Goal: Transaction & Acquisition: Subscribe to service/newsletter

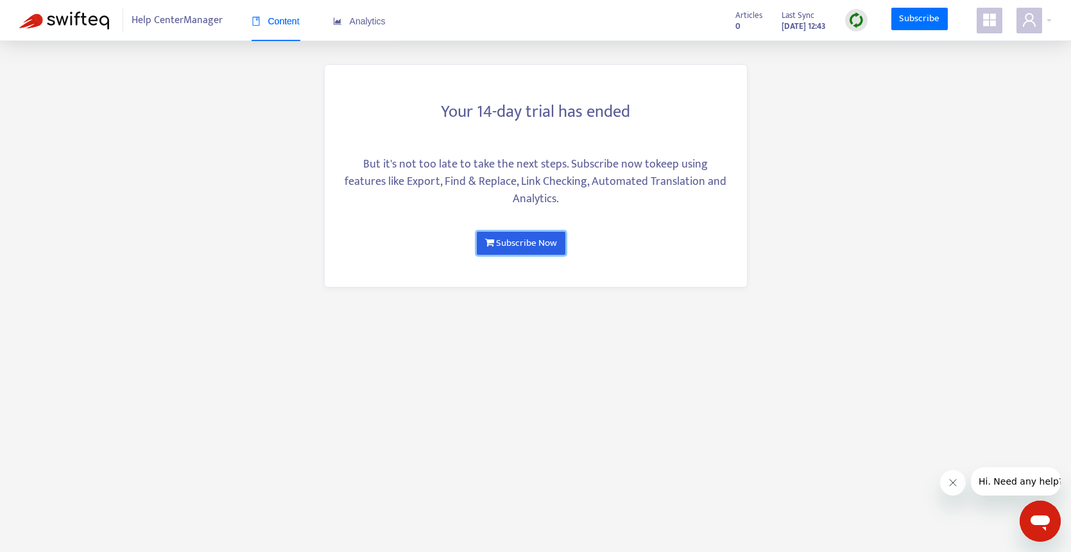
click at [531, 243] on link "Subscribe Now" at bounding box center [521, 243] width 88 height 23
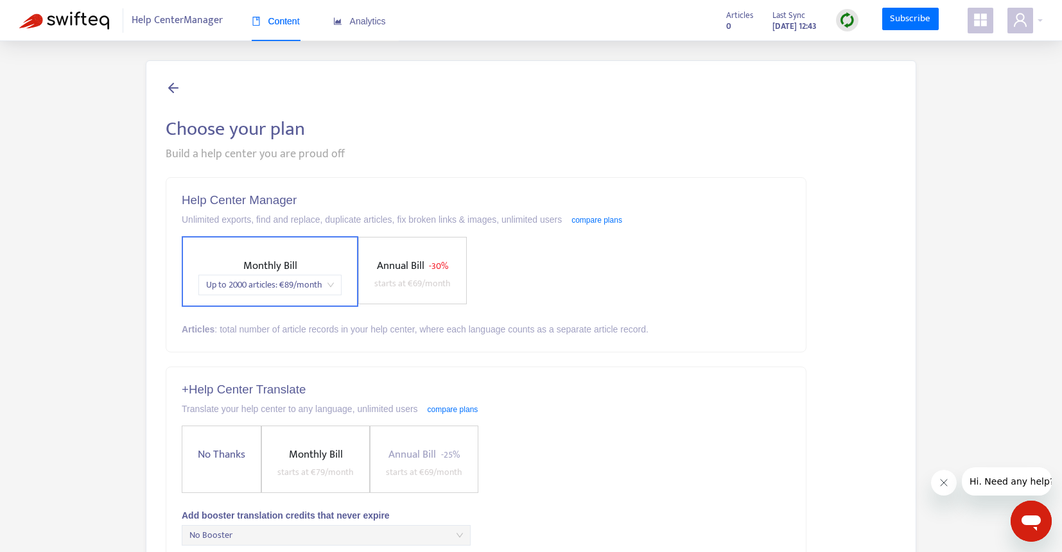
click at [788, 208] on div "Help Center Manager Unlimited exports, find and replace, duplicate articles, fi…" at bounding box center [485, 265] width 639 height 174
click at [580, 485] on div "No Thanks Monthly Bill starts at € 79 /month Annual Bill - 25% starts at € 69 /…" at bounding box center [486, 459] width 609 height 67
click at [215, 94] on div at bounding box center [531, 89] width 730 height 18
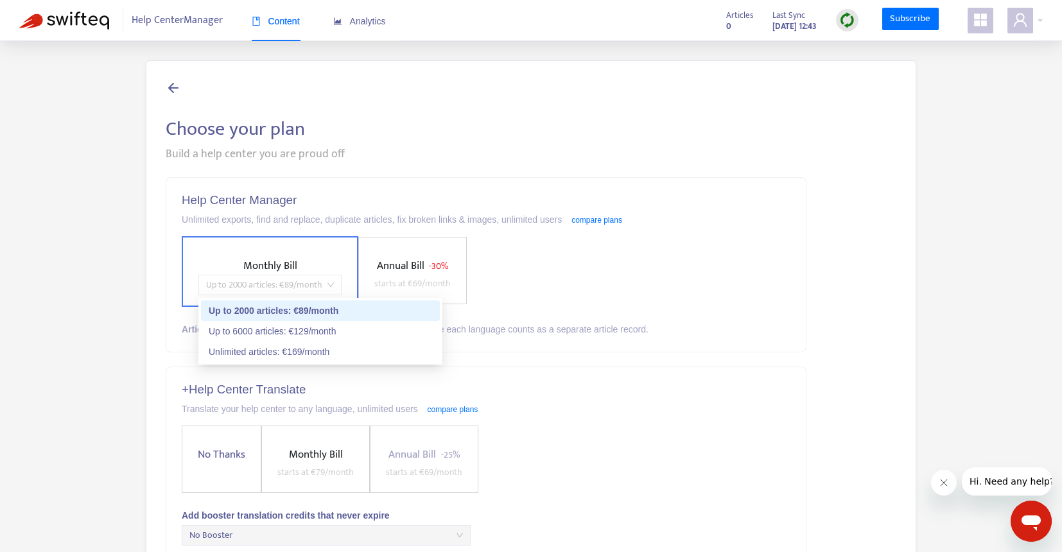
click at [327, 277] on span "Up to 2000 articles : € 89 /month" at bounding box center [270, 284] width 128 height 19
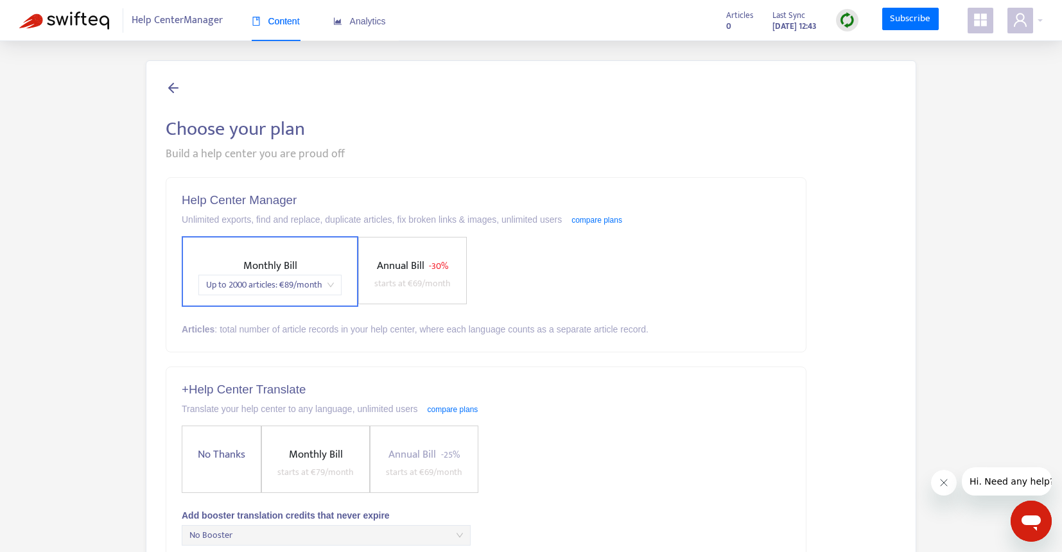
click at [670, 269] on div "Monthly Bill Up to 2000 articles : € 89 /month Annual Bill - 30% starts at € 69…" at bounding box center [486, 271] width 609 height 71
click at [430, 267] on span "- 30%" at bounding box center [438, 266] width 19 height 15
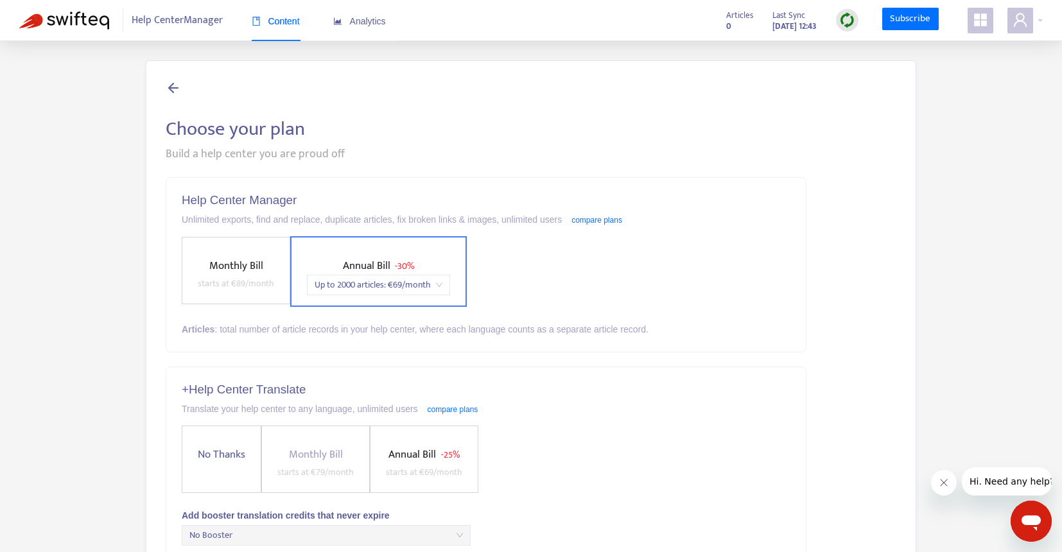
click at [435, 286] on span "Up to 2000 articles : € 69 /month" at bounding box center [379, 284] width 128 height 19
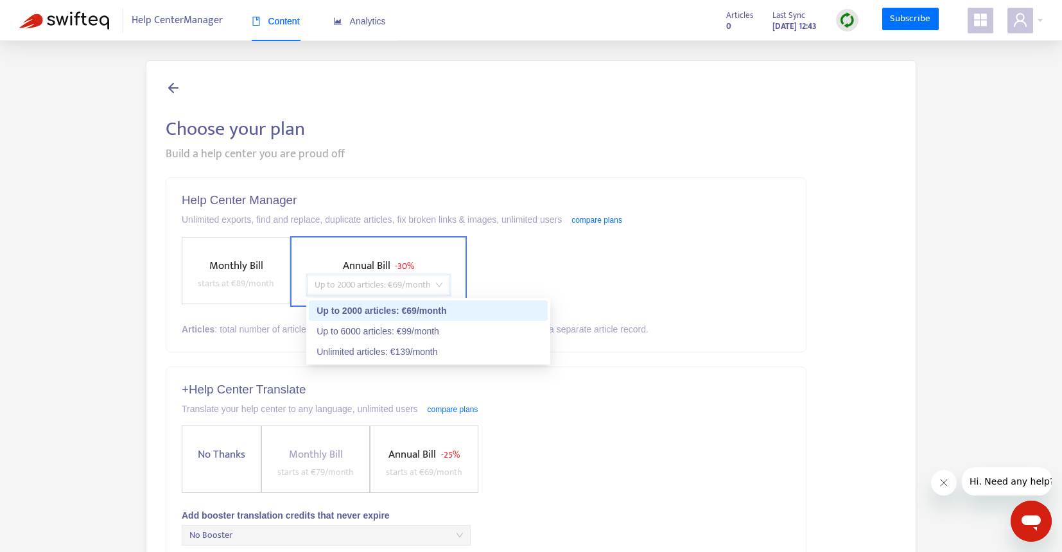
click at [598, 257] on div "Monthly Bill starts at € 89 /month Annual Bill - 30% Up to 2000 articles : € 69…" at bounding box center [486, 271] width 609 height 71
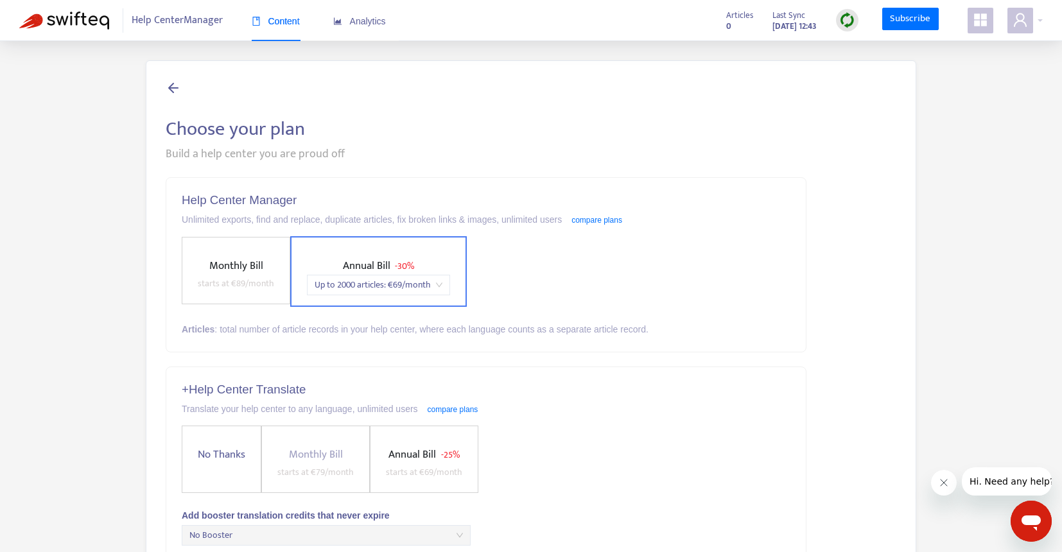
click at [243, 268] on span "Monthly Bill" at bounding box center [236, 266] width 54 height 18
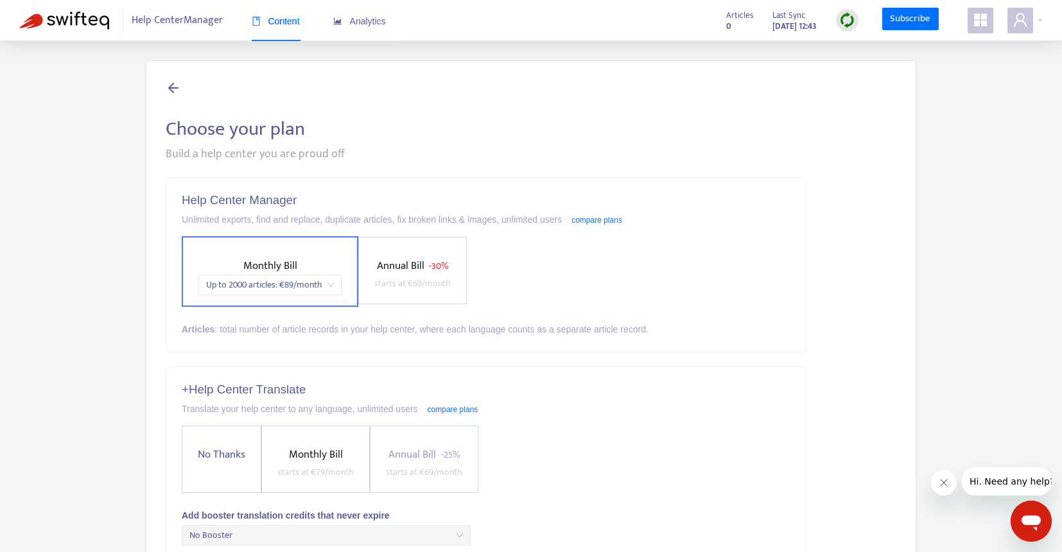
click at [692, 254] on div "Monthly Bill Up to 2000 articles : € 89 /month Annual Bill - 30% starts at € 69…" at bounding box center [486, 271] width 609 height 71
click at [39, 156] on div "Choose your plan Build a help center you are proud off Help Center Manager Unli…" at bounding box center [530, 488] width 1023 height 857
click at [667, 123] on h2 "Choose your plan" at bounding box center [531, 128] width 730 height 23
click at [321, 270] on span "Monthly Bill Up to 2000 articles : € 89 /month" at bounding box center [269, 276] width 153 height 38
click at [329, 261] on span "Monthly Bill Up to 2000 articles : € 89 /month" at bounding box center [269, 276] width 153 height 38
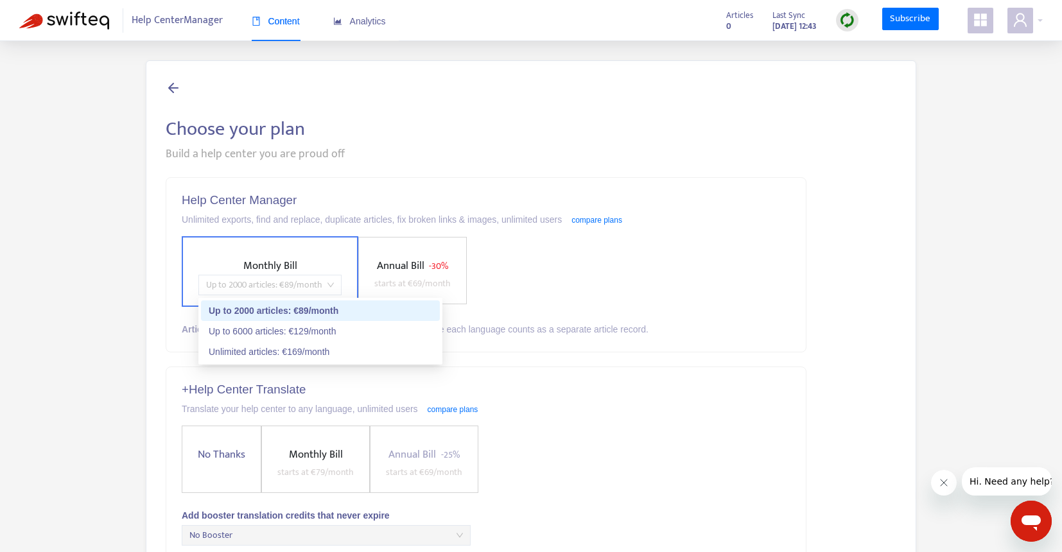
click at [323, 286] on span "Up to 2000 articles : € 89 /month" at bounding box center [270, 284] width 128 height 19
click at [415, 272] on span "Annual Bill" at bounding box center [400, 266] width 47 height 18
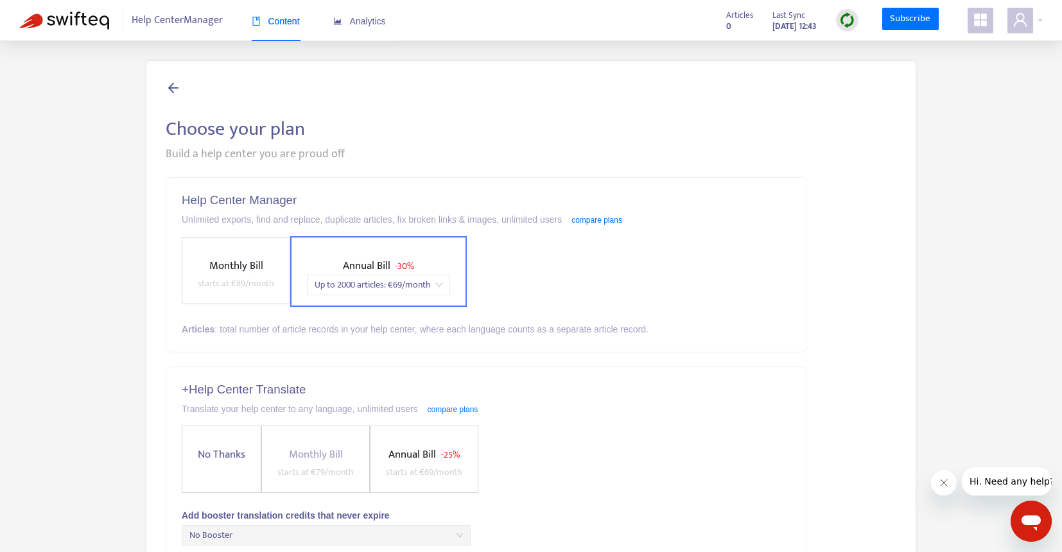
click at [429, 279] on span "Up to 2000 articles : € 69 /month" at bounding box center [379, 284] width 128 height 19
click at [635, 187] on div "Help Center Manager Unlimited exports, find and replace, duplicate articles, fi…" at bounding box center [485, 265] width 639 height 174
click at [657, 157] on div "Build a help center you are proud off" at bounding box center [531, 154] width 730 height 17
click at [589, 414] on div "Translate your help center to any language, unlimited users compare plans" at bounding box center [486, 409] width 609 height 14
